Goal: Check status: Check status

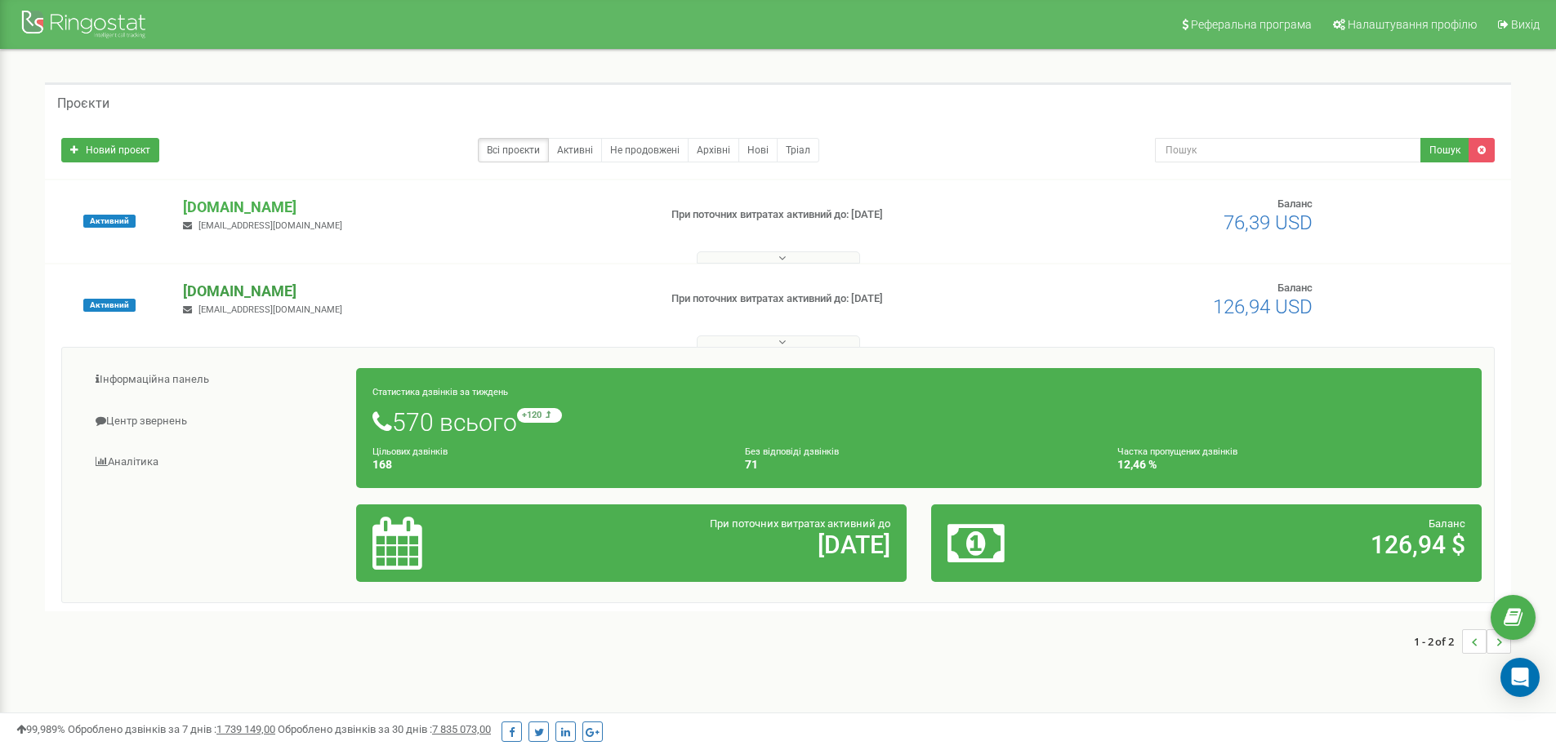
click at [238, 284] on p "[DOMAIN_NAME]" at bounding box center [413, 291] width 461 height 21
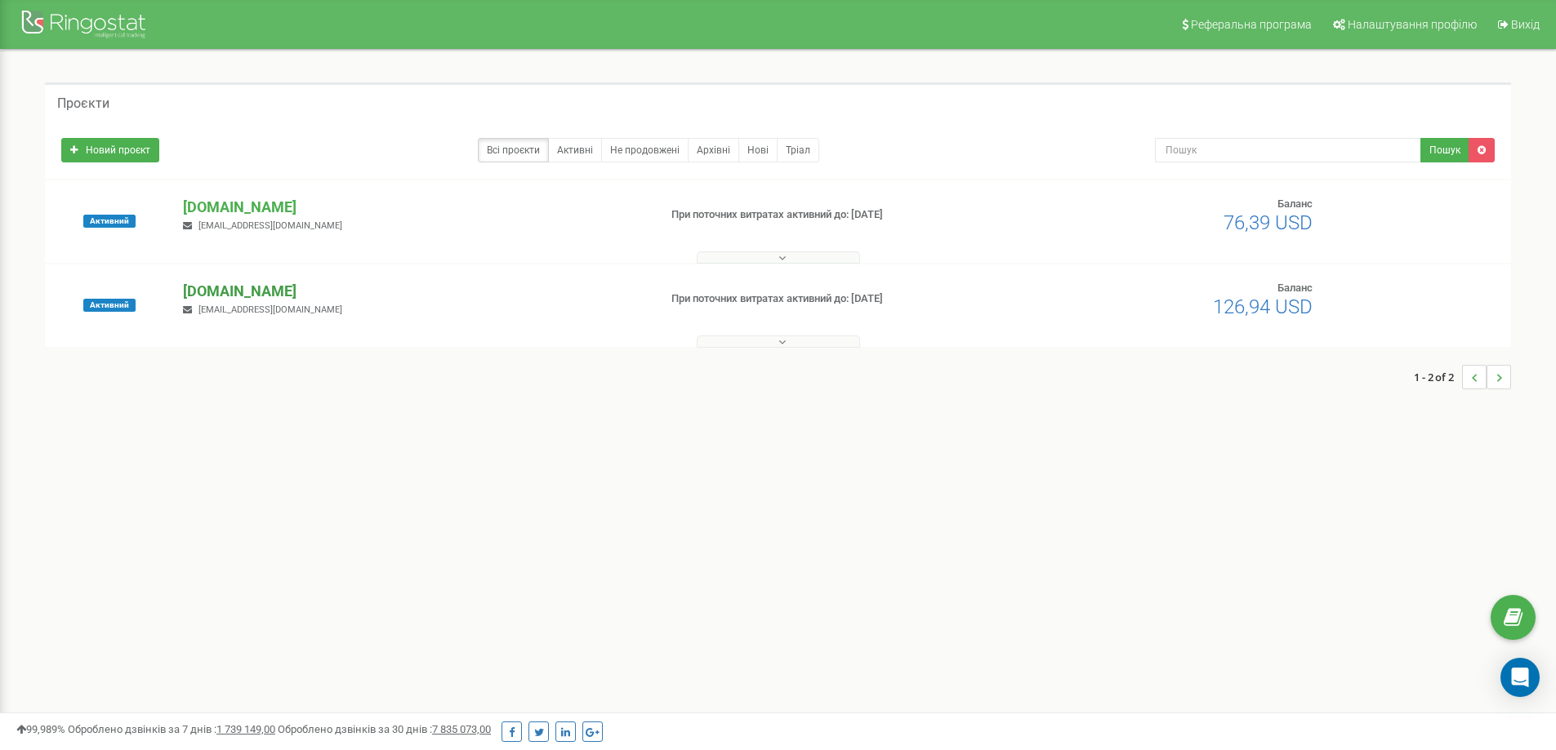
click at [255, 295] on p "[DOMAIN_NAME]" at bounding box center [413, 291] width 461 height 21
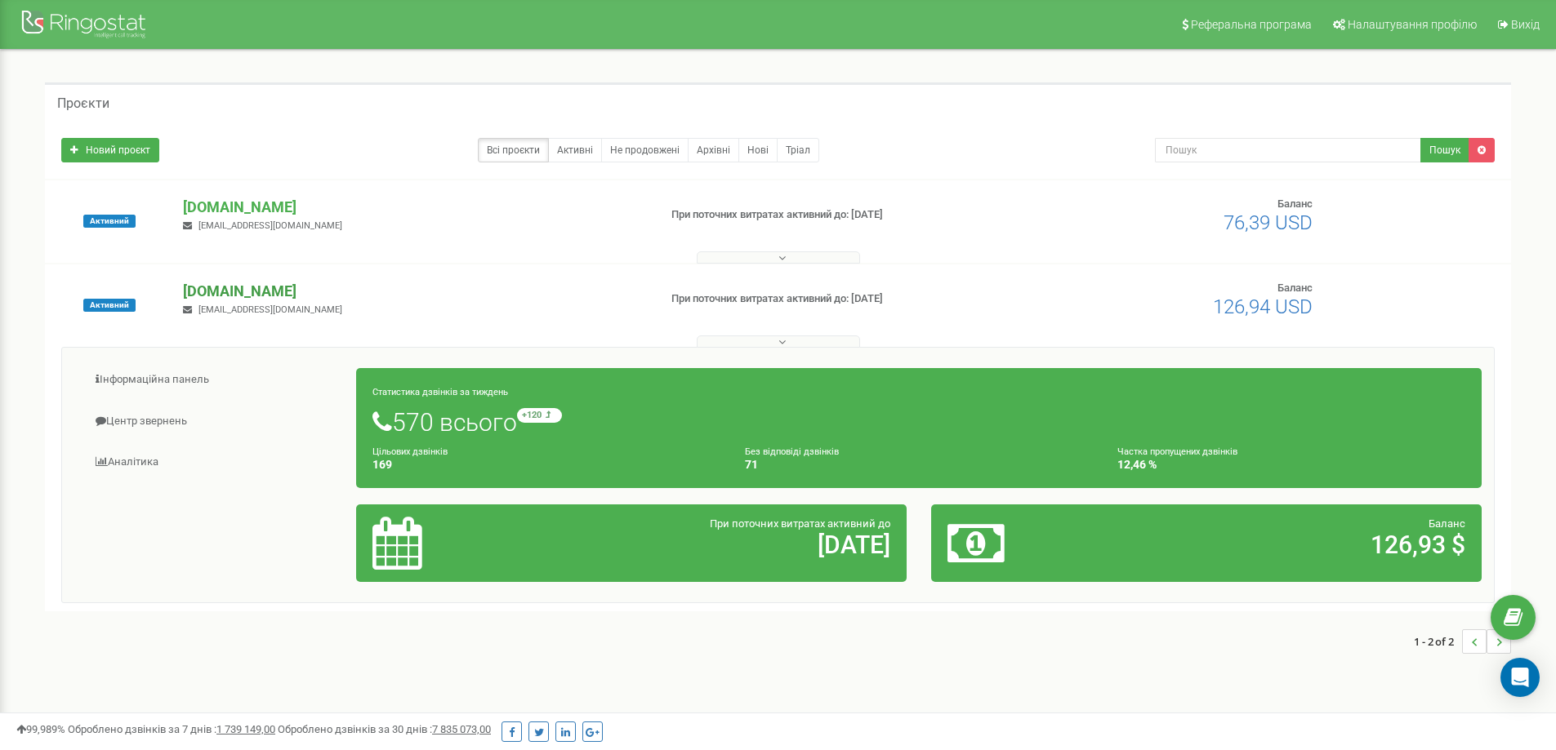
click at [229, 287] on p "[DOMAIN_NAME]" at bounding box center [413, 291] width 461 height 21
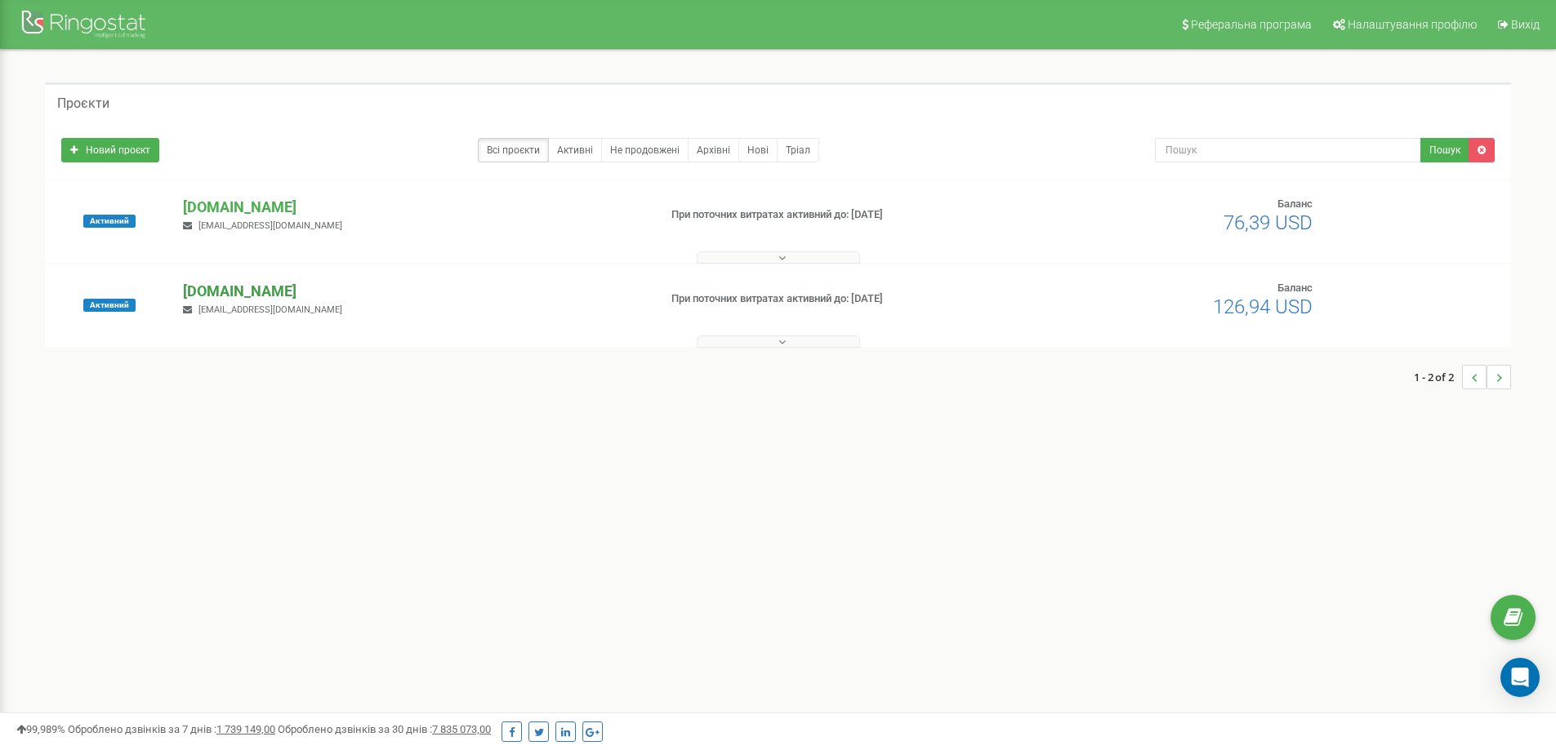
click at [229, 288] on p "[DOMAIN_NAME]" at bounding box center [413, 291] width 461 height 21
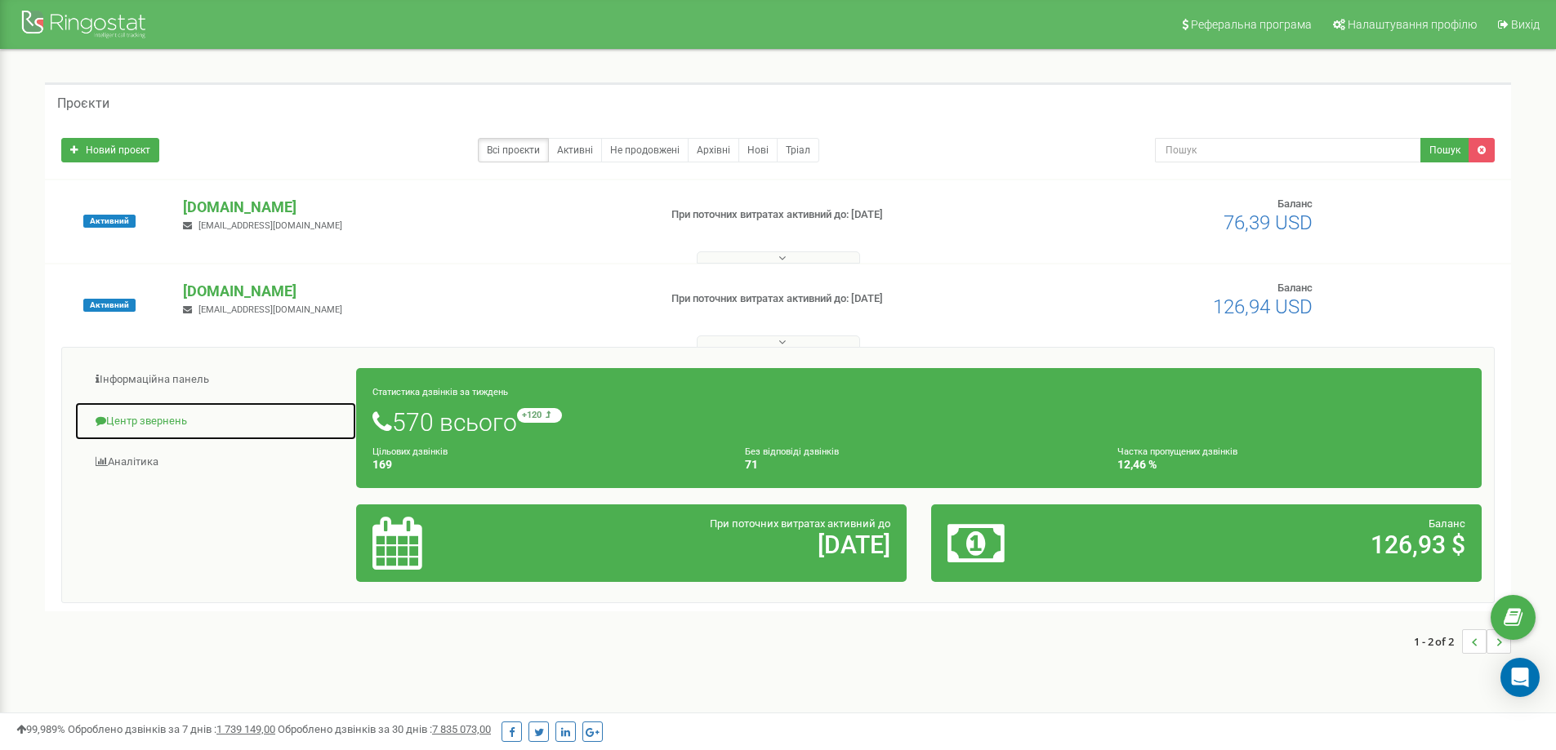
click at [147, 409] on link "Центр звернень" at bounding box center [215, 422] width 283 height 40
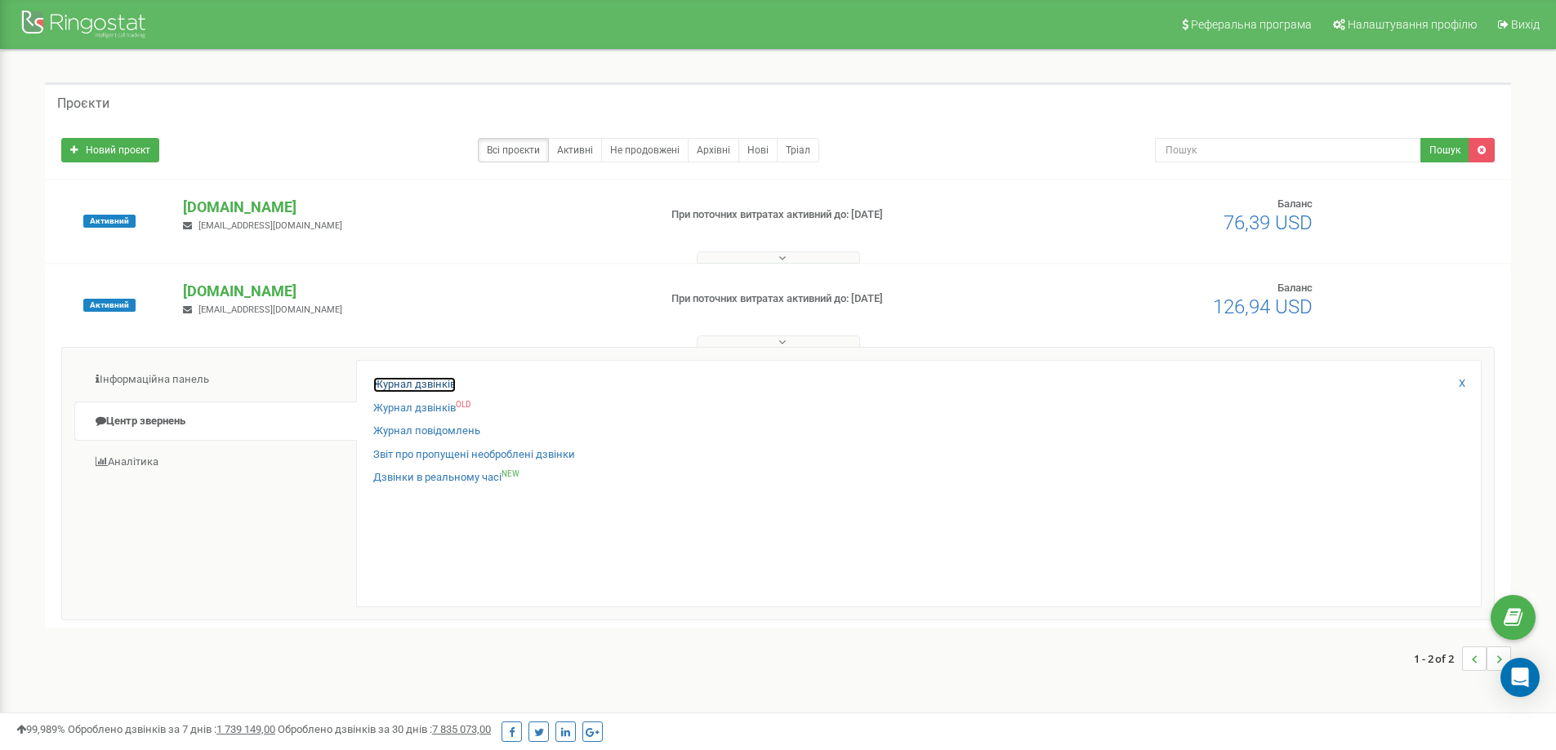
click at [393, 386] on link "Журнал дзвінків" at bounding box center [414, 385] width 82 height 16
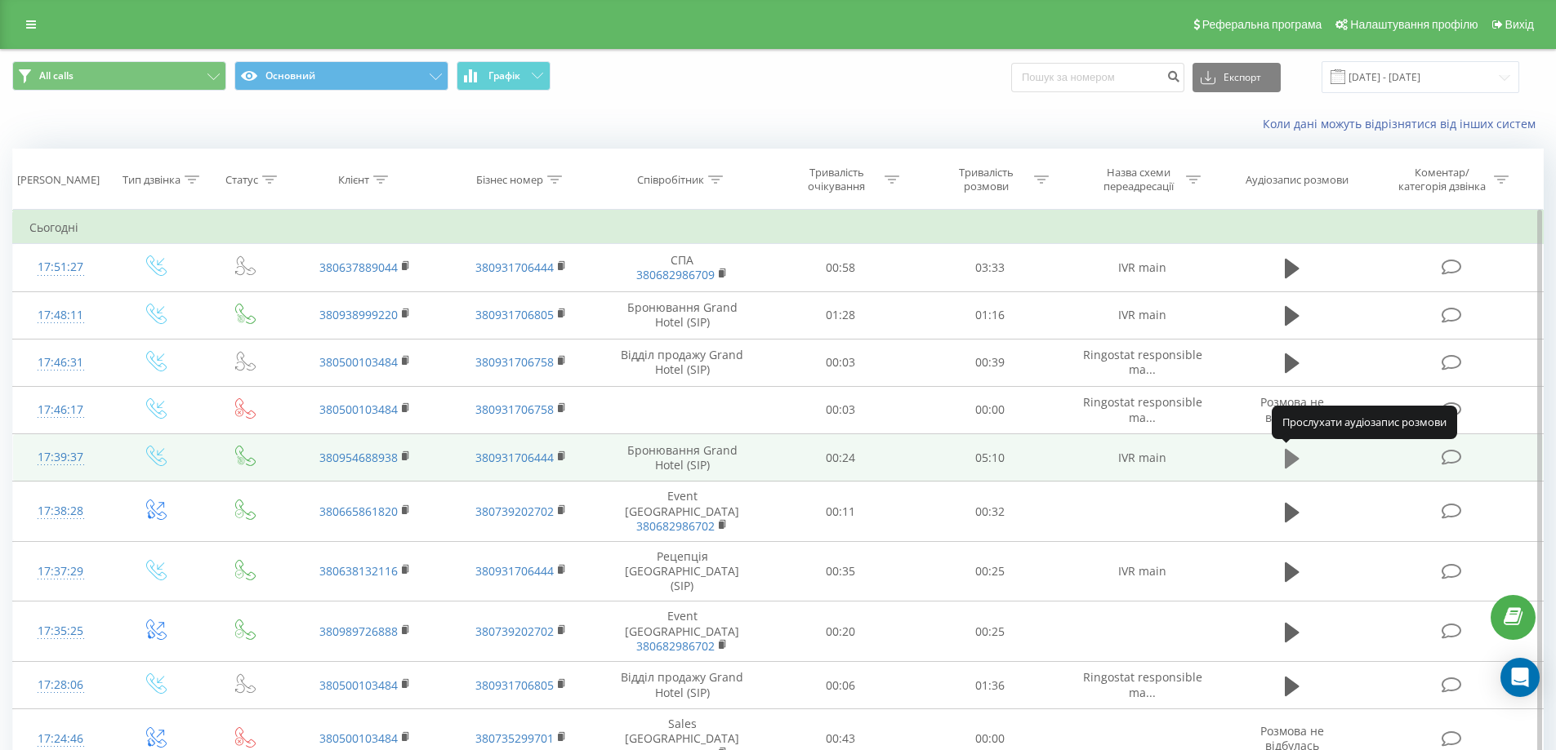
click at [1289, 465] on icon at bounding box center [1291, 458] width 15 height 20
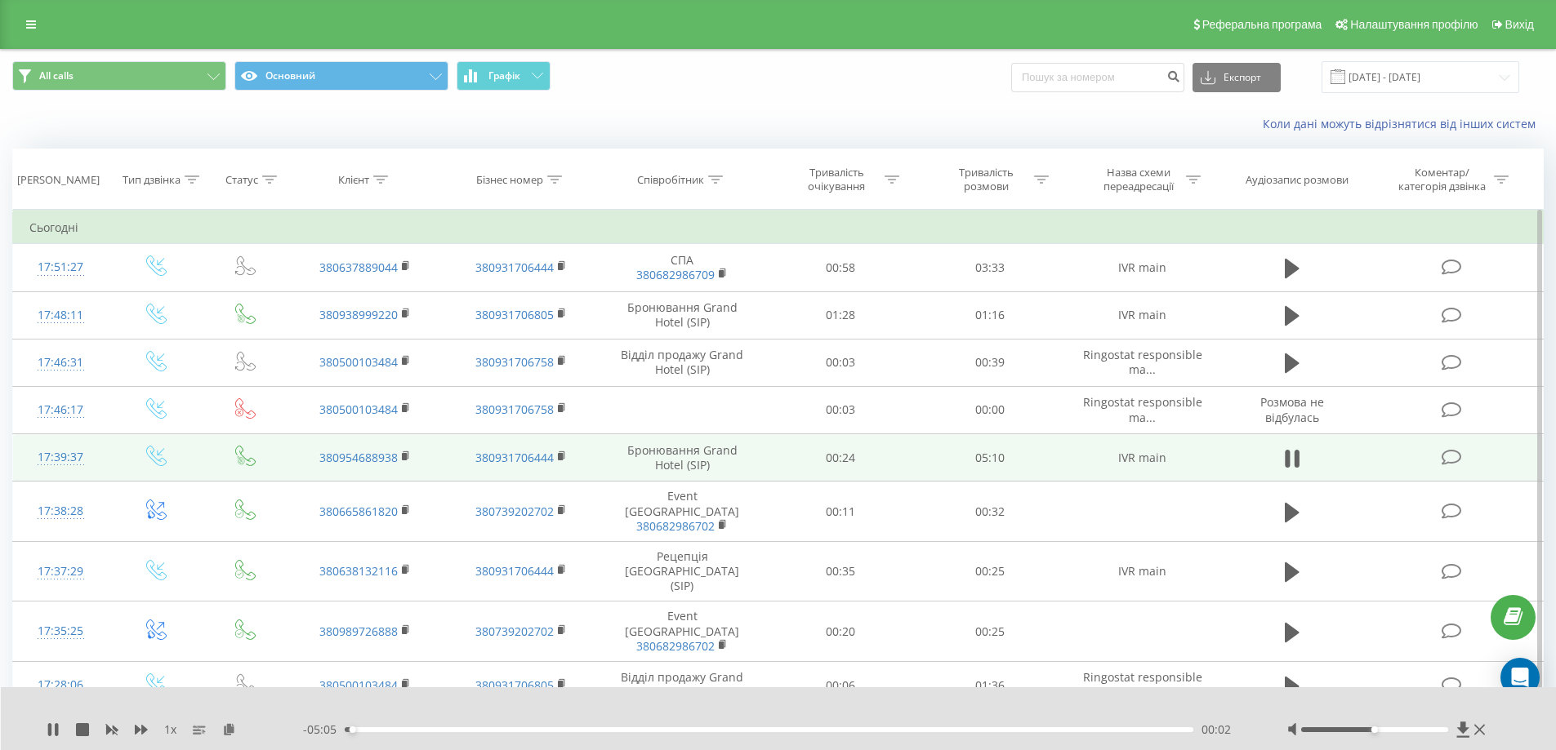
drag, startPoint x: 1379, startPoint y: 728, endPoint x: 1387, endPoint y: 730, distance: 8.3
click at [1387, 730] on div at bounding box center [1388, 730] width 203 height 16
drag, startPoint x: 1387, startPoint y: 730, endPoint x: 1413, endPoint y: 732, distance: 26.2
click at [1413, 732] on div at bounding box center [1388, 730] width 203 height 16
drag, startPoint x: 1418, startPoint y: 732, endPoint x: 1438, endPoint y: 732, distance: 19.6
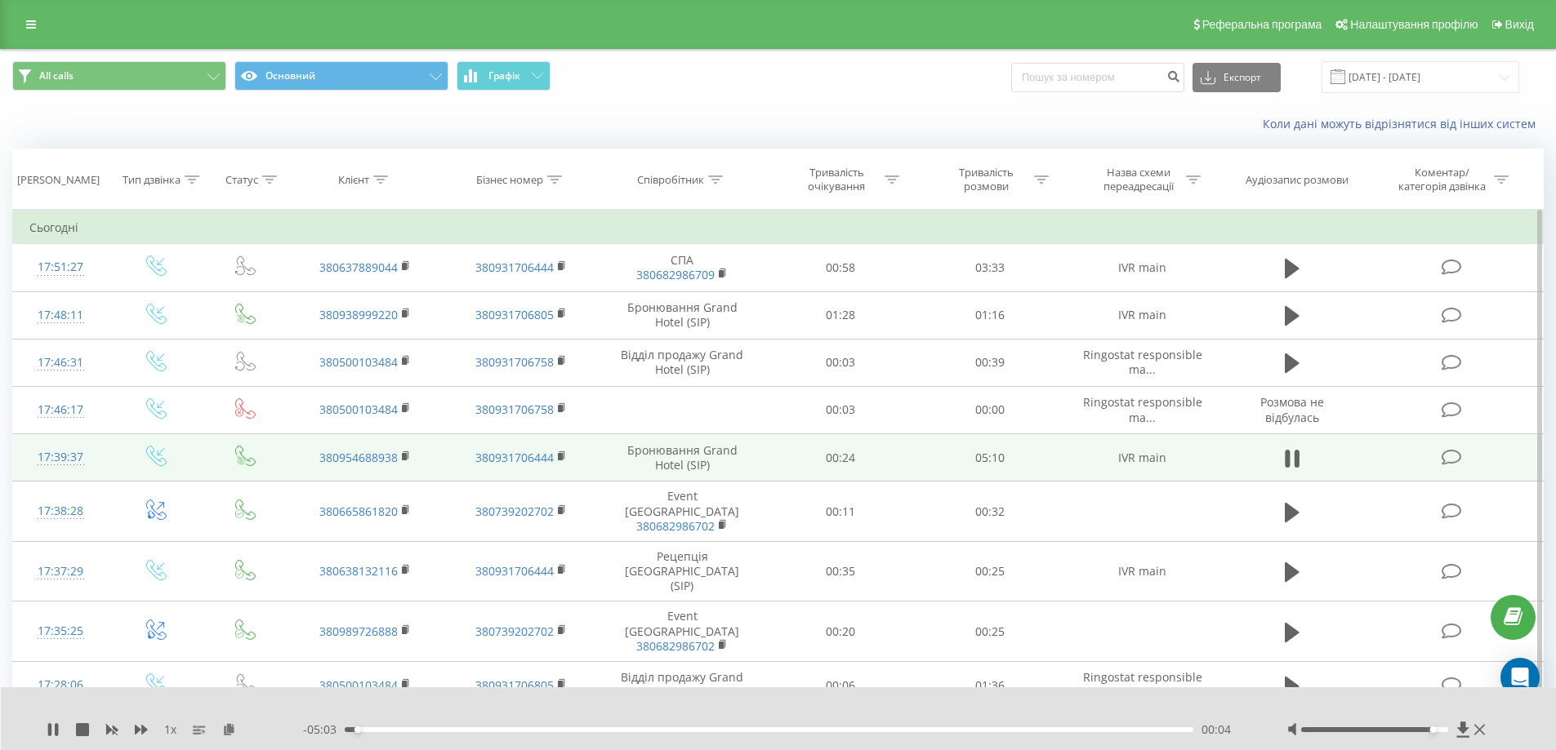
click at [1438, 732] on div at bounding box center [1388, 730] width 203 height 16
click at [1441, 732] on div at bounding box center [1388, 730] width 203 height 16
click at [47, 735] on icon at bounding box center [53, 729] width 13 height 13
